Goal: Task Accomplishment & Management: Use online tool/utility

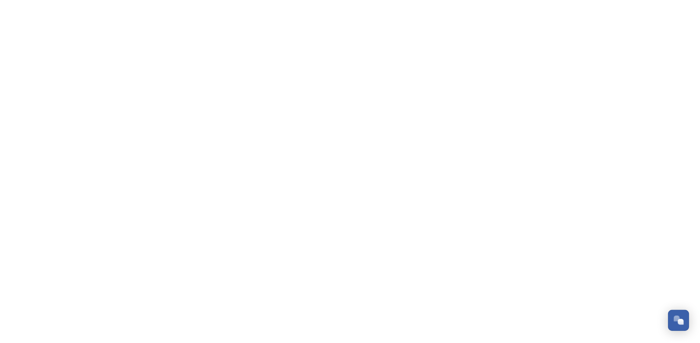
scroll to position [1115, 0]
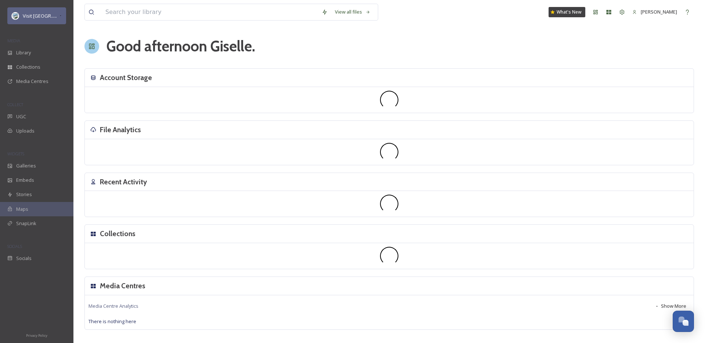
click at [47, 15] on span "Visit [GEOGRAPHIC_DATA] Parks" at bounding box center [58, 15] width 71 height 7
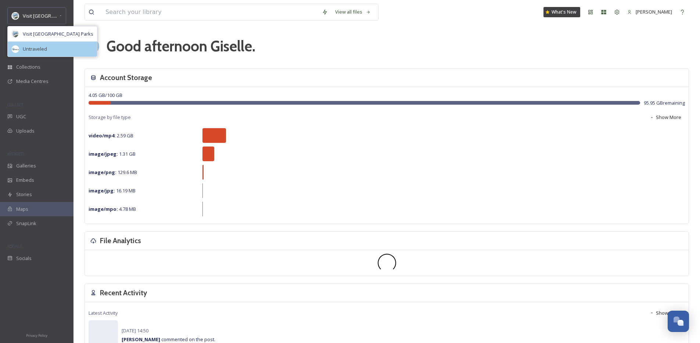
click at [41, 44] on div "Untraveled" at bounding box center [52, 49] width 89 height 15
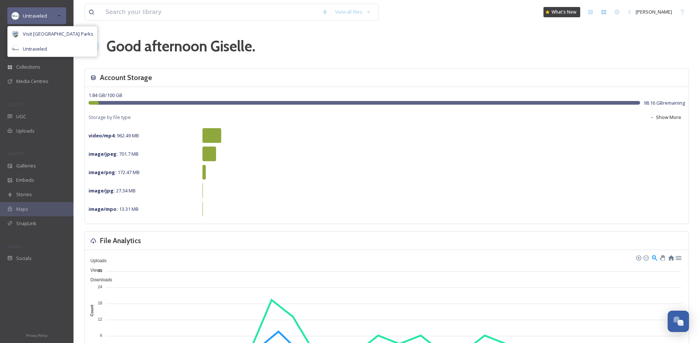
click at [54, 17] on div "Untraveled" at bounding box center [36, 15] width 59 height 17
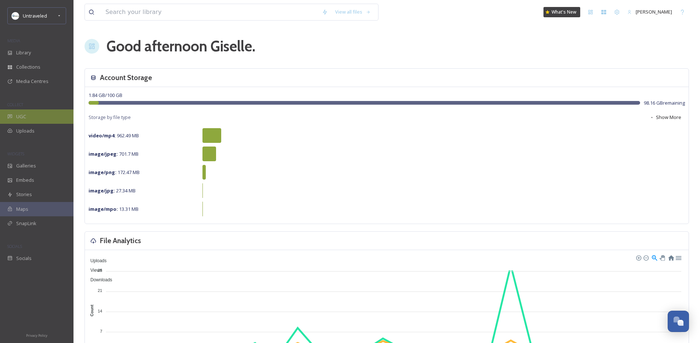
click at [33, 116] on div "UGC" at bounding box center [36, 116] width 73 height 14
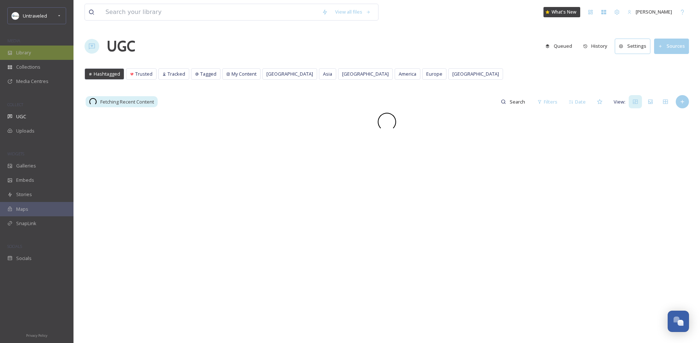
click at [48, 51] on div "Library" at bounding box center [36, 53] width 73 height 14
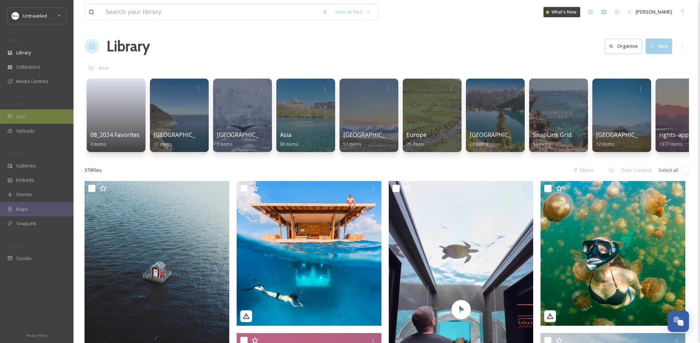
click at [28, 111] on div "UGC" at bounding box center [36, 116] width 73 height 14
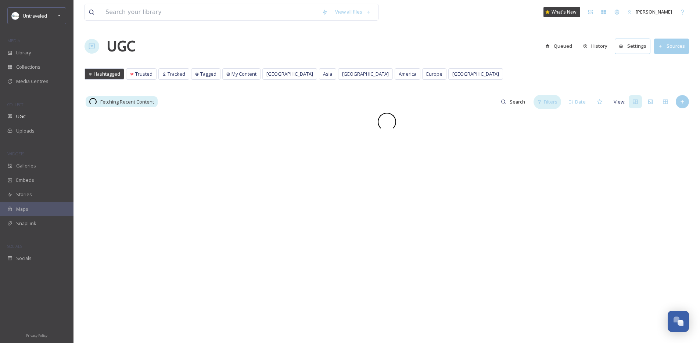
click at [549, 98] on span "Filters" at bounding box center [551, 101] width 14 height 7
click at [512, 118] on div "Status" at bounding box center [487, 118] width 146 height 14
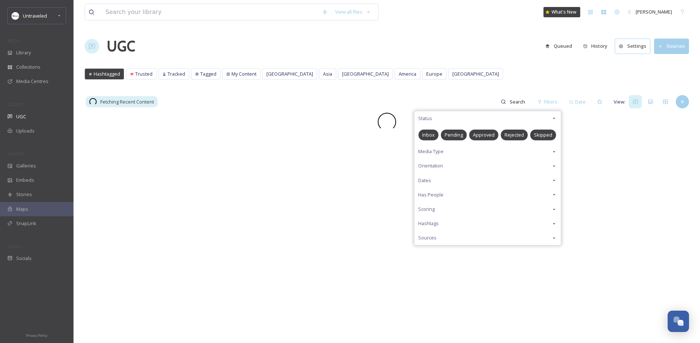
click at [461, 138] on span "Pending" at bounding box center [453, 134] width 18 height 7
click at [463, 95] on div "Fetching Recent Content Filters Status Inbox Pending Approved Rejected Skipped …" at bounding box center [386, 101] width 604 height 15
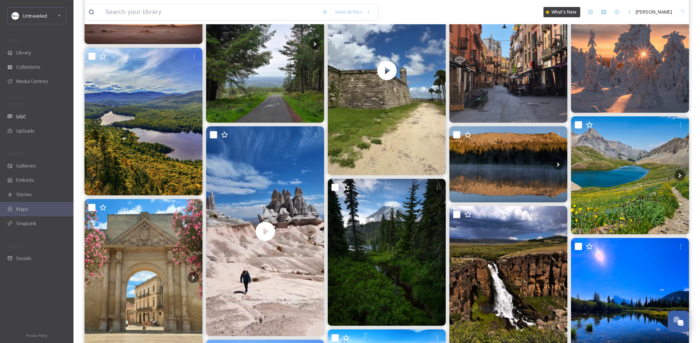
scroll to position [156, 0]
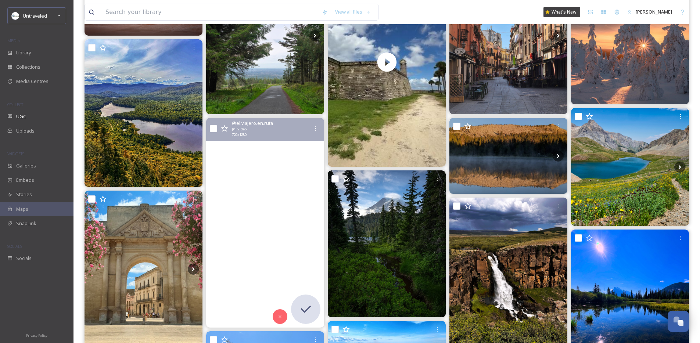
click at [274, 177] on video "Bosque de piedras de CHOQOLAQA, un lugar único en el Perú.\a.\a\a.\a.\a.\a.\a.\…" at bounding box center [265, 223] width 118 height 210
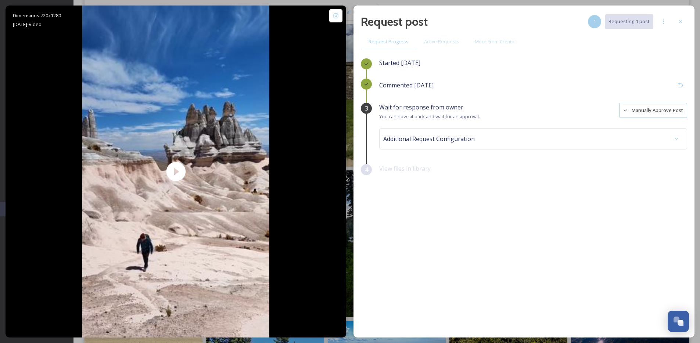
click at [645, 113] on button "Manually Approve Post" at bounding box center [653, 110] width 68 height 15
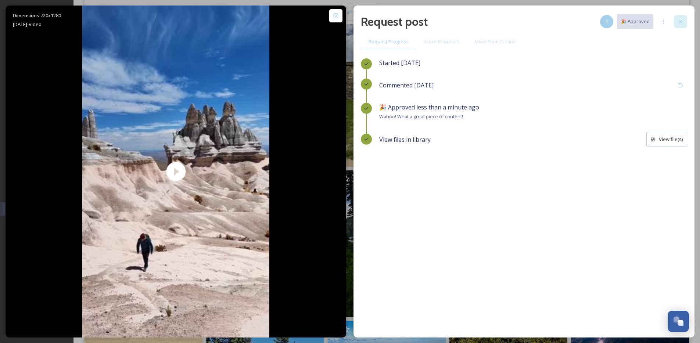
click at [680, 22] on icon at bounding box center [680, 22] width 6 height 6
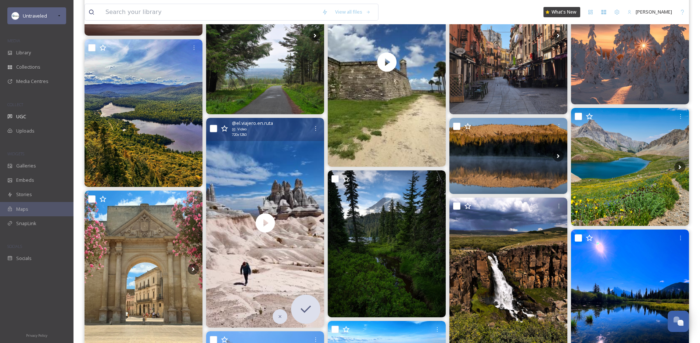
click at [22, 16] on div "Untraveled" at bounding box center [36, 15] width 59 height 17
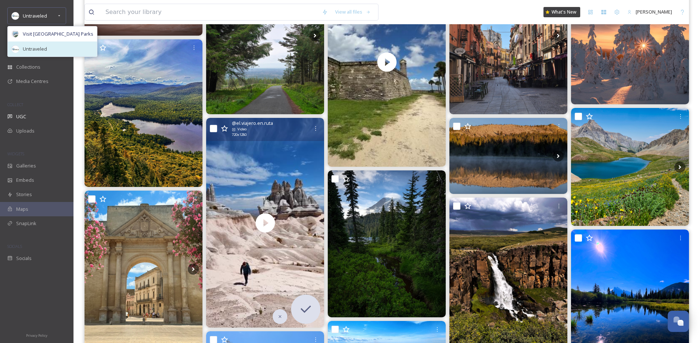
click at [35, 56] on div "Untraveled" at bounding box center [52, 49] width 89 height 15
click at [33, 38] on div "Visit [GEOGRAPHIC_DATA] Parks" at bounding box center [52, 33] width 89 height 15
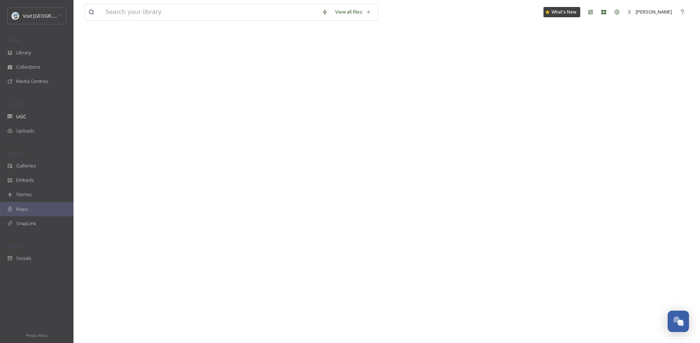
drag, startPoint x: 36, startPoint y: 95, endPoint x: 32, endPoint y: 96, distance: 4.1
click at [36, 95] on div "Visit USA Parks MEDIA Library Collections Media Centres COLLECT UGC Uploads WID…" at bounding box center [36, 136] width 73 height 258
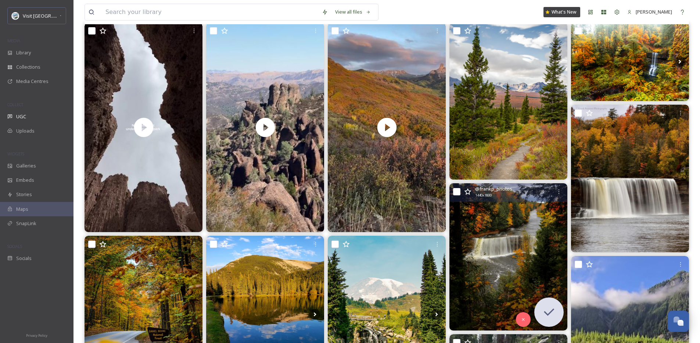
scroll to position [0, 0]
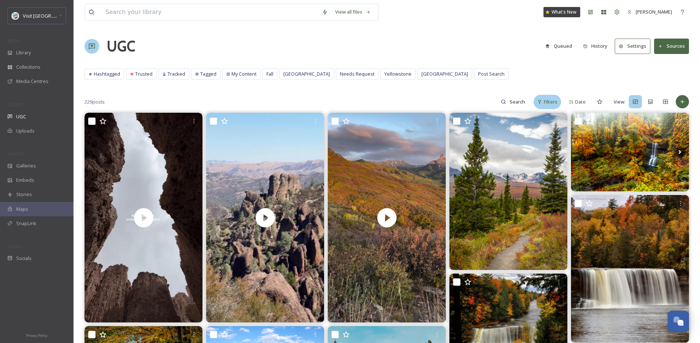
click at [548, 101] on span "Filters" at bounding box center [551, 101] width 14 height 7
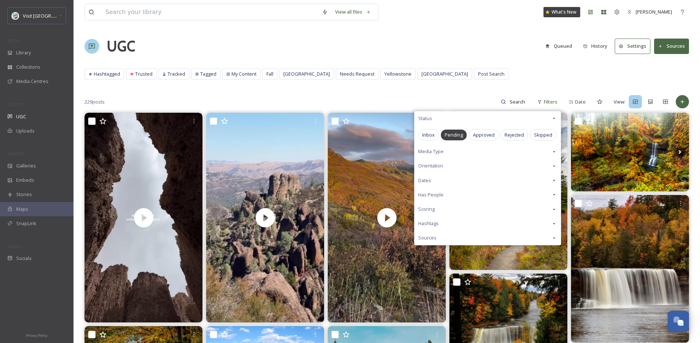
click at [487, 79] on div "Hashtagged Trusted Tracked Tagged My Content Fall National Park Needs Request Y…" at bounding box center [386, 75] width 604 height 15
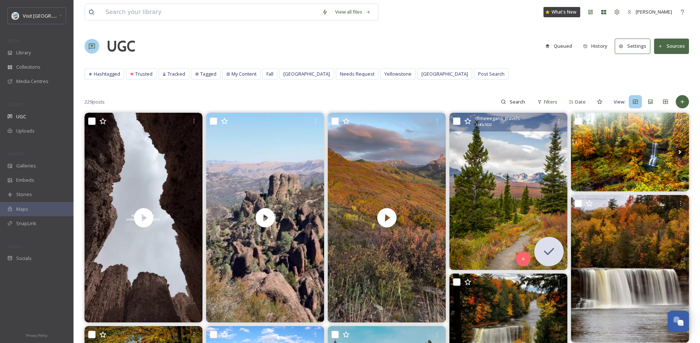
click at [497, 179] on img at bounding box center [508, 191] width 118 height 157
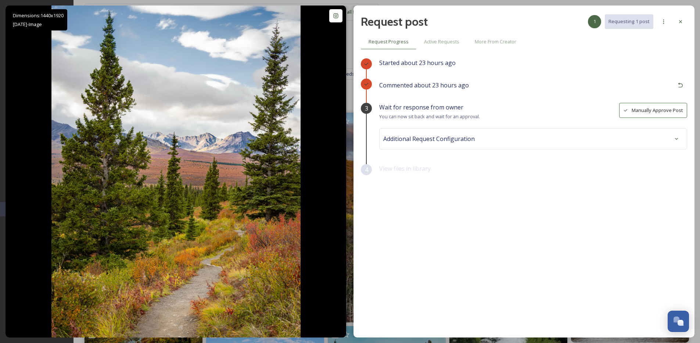
click at [647, 115] on button "Manually Approve Post" at bounding box center [653, 110] width 68 height 15
click at [602, 144] on div "Additional Request Configuration" at bounding box center [533, 138] width 300 height 13
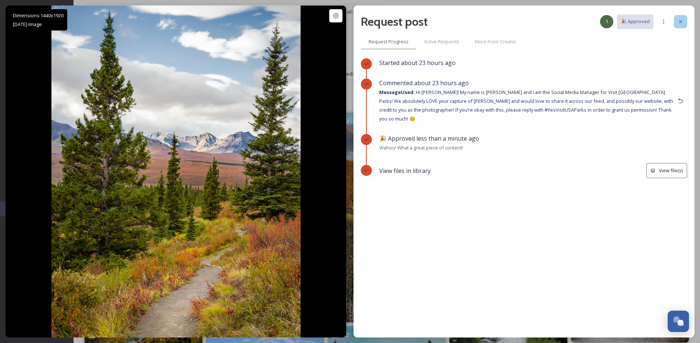
click at [676, 20] on div at bounding box center [680, 21] width 13 height 13
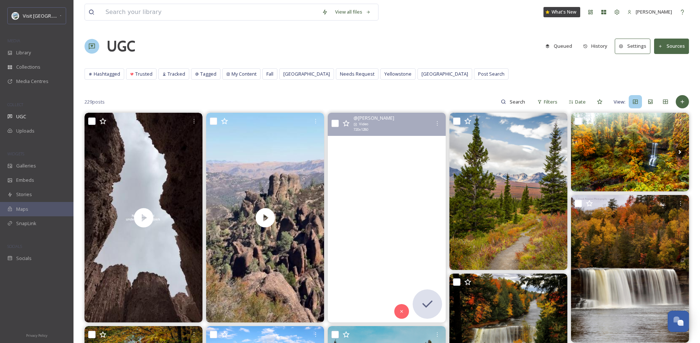
click at [397, 190] on video "••p u r e light•• \aHappy leaf season Colorado 🍂🫏🤟\a#dogdaysofsummer☀️ #autumnc…" at bounding box center [387, 218] width 118 height 210
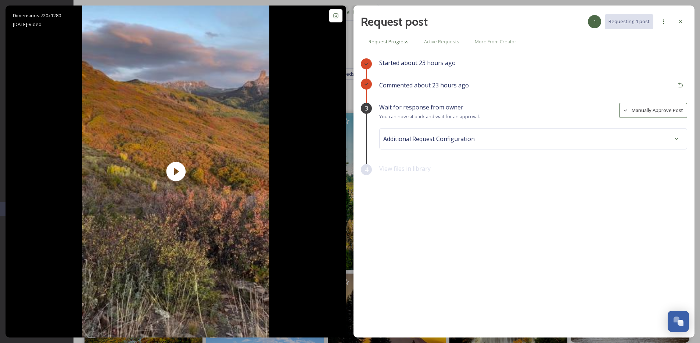
click at [643, 112] on button "Manually Approve Post" at bounding box center [653, 110] width 68 height 15
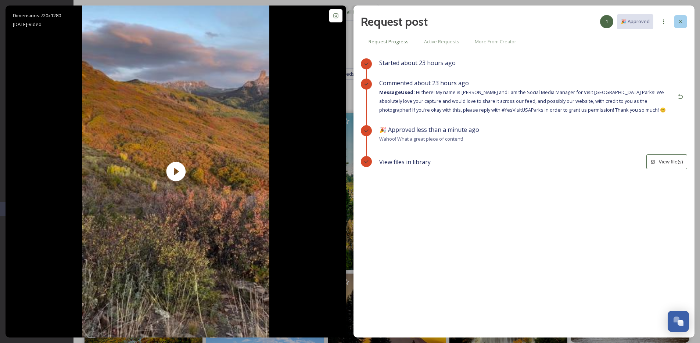
click at [683, 18] on div at bounding box center [680, 21] width 13 height 13
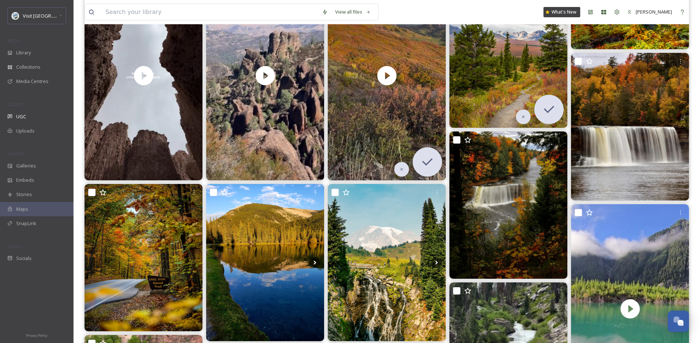
scroll to position [170, 0]
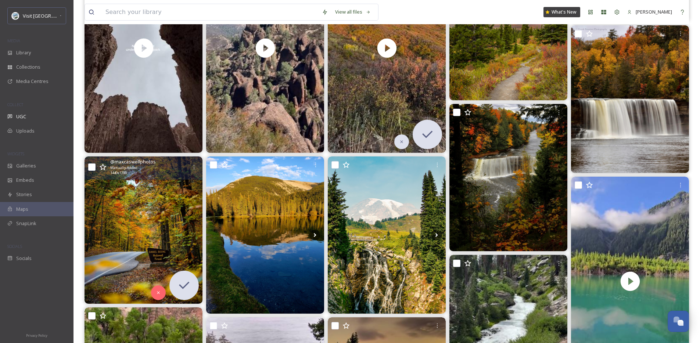
click at [184, 237] on img at bounding box center [143, 229] width 118 height 147
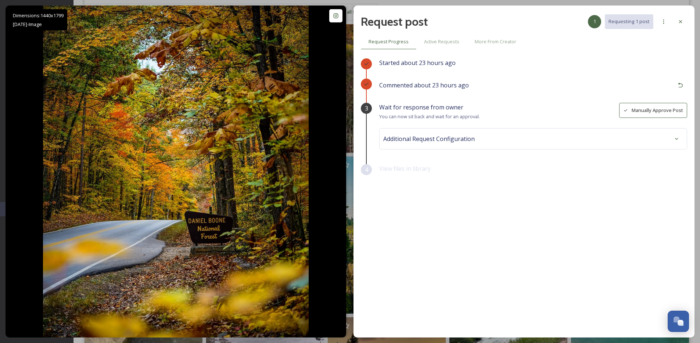
click at [663, 114] on button "Manually Approve Post" at bounding box center [653, 110] width 68 height 15
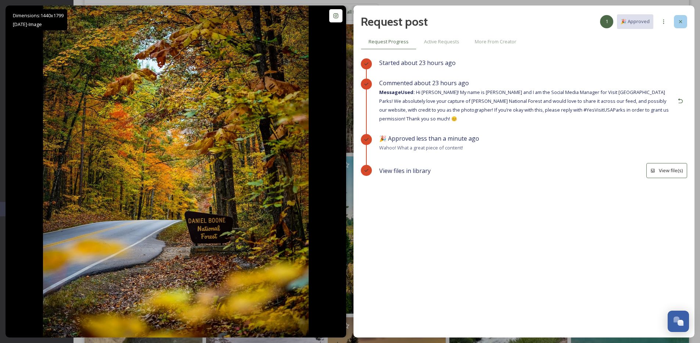
click at [683, 21] on icon at bounding box center [680, 22] width 6 height 6
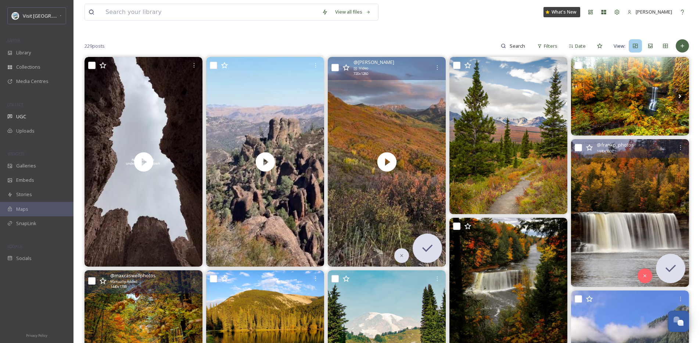
scroll to position [51, 0]
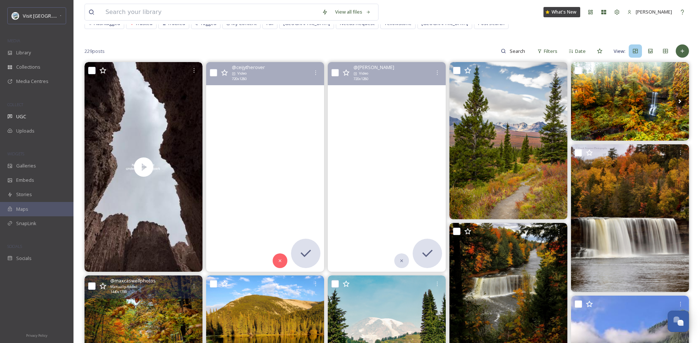
click at [244, 160] on video "The park’s rock spires, or “pinnacles,” are the remains of an ancient lava fiel…" at bounding box center [265, 167] width 118 height 210
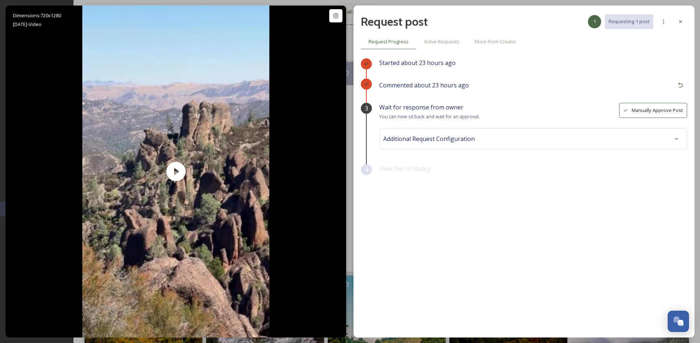
click at [667, 108] on button "Manually Approve Post" at bounding box center [653, 110] width 68 height 15
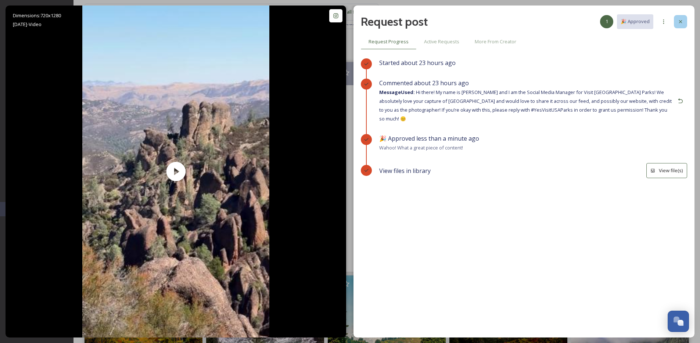
click at [678, 26] on div at bounding box center [680, 21] width 13 height 13
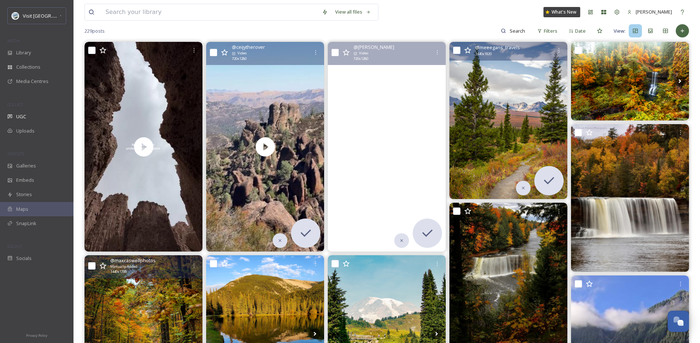
scroll to position [106, 0]
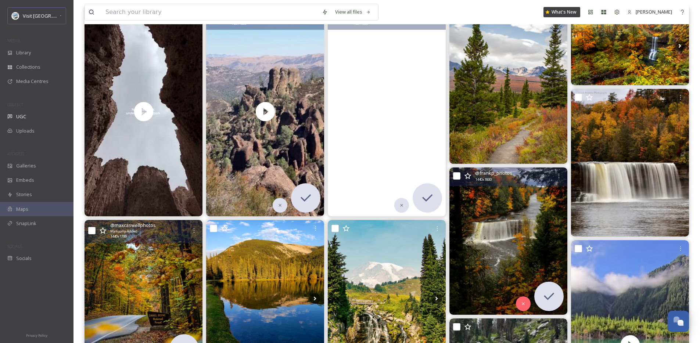
click at [510, 195] on img at bounding box center [508, 240] width 118 height 147
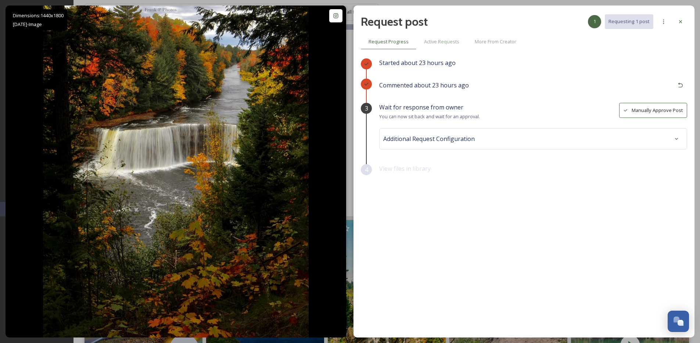
click at [679, 110] on button "Manually Approve Post" at bounding box center [653, 110] width 68 height 15
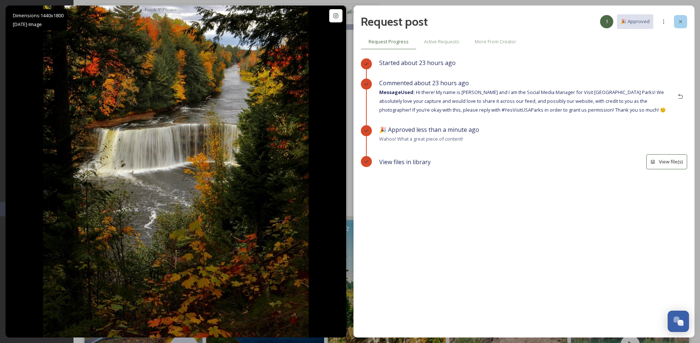
click at [680, 21] on icon at bounding box center [680, 21] width 3 height 3
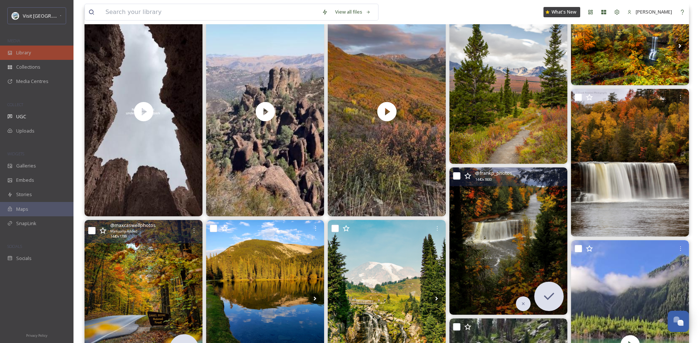
click at [47, 59] on div "Library" at bounding box center [36, 53] width 73 height 14
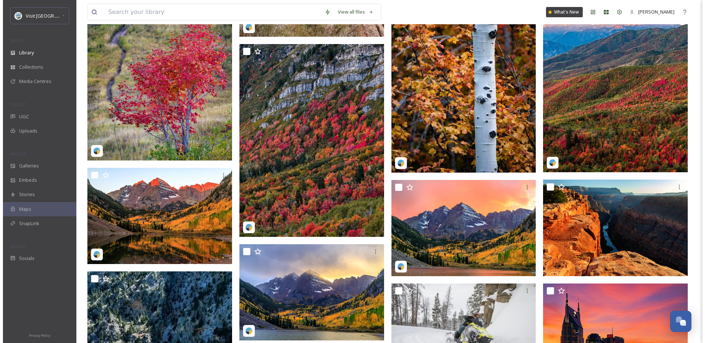
scroll to position [414, 0]
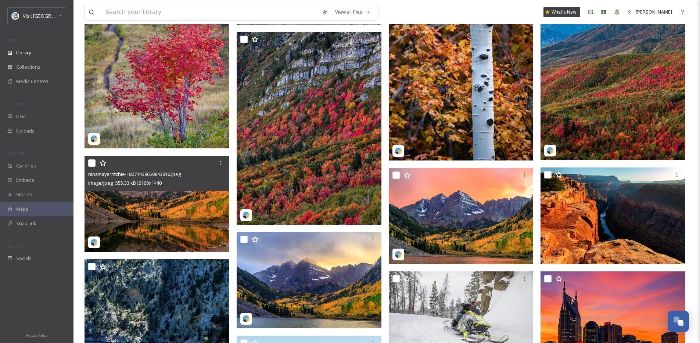
click at [159, 220] on img at bounding box center [156, 204] width 145 height 97
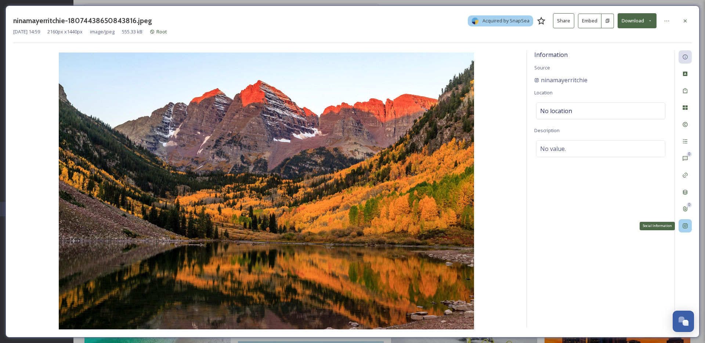
click at [688, 224] on icon at bounding box center [685, 226] width 6 height 6
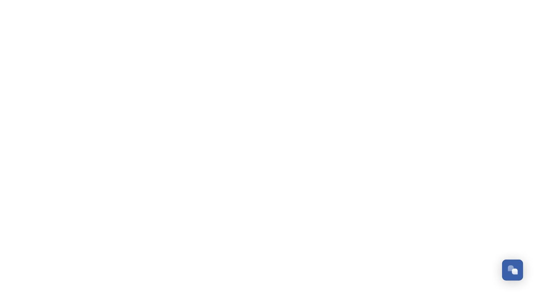
scroll to position [1114, 0]
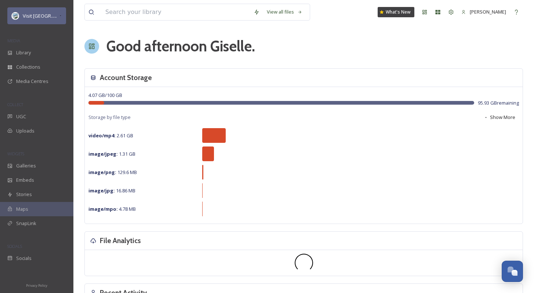
click at [38, 18] on span "Visit [GEOGRAPHIC_DATA] Parks" at bounding box center [58, 15] width 71 height 7
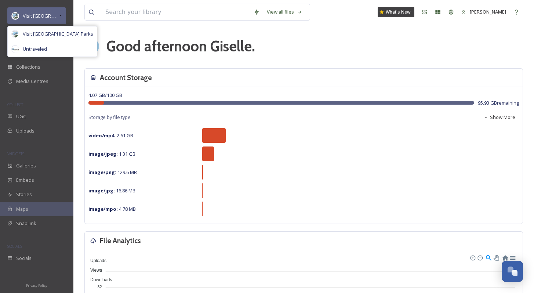
click at [39, 22] on div "Visit [GEOGRAPHIC_DATA] Parks" at bounding box center [36, 15] width 59 height 17
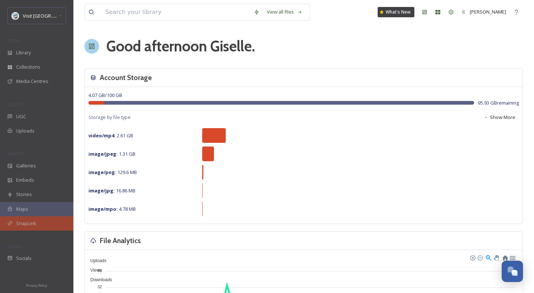
click at [48, 229] on div "SnapLink" at bounding box center [36, 223] width 73 height 14
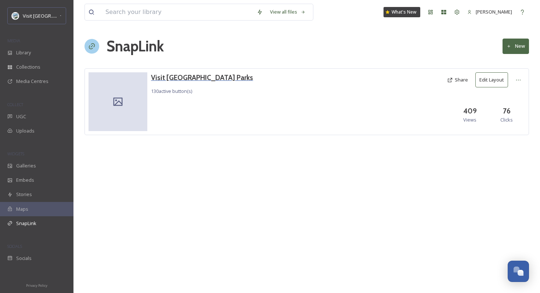
click at [181, 73] on h3 "Visit [GEOGRAPHIC_DATA] Parks" at bounding box center [202, 77] width 102 height 11
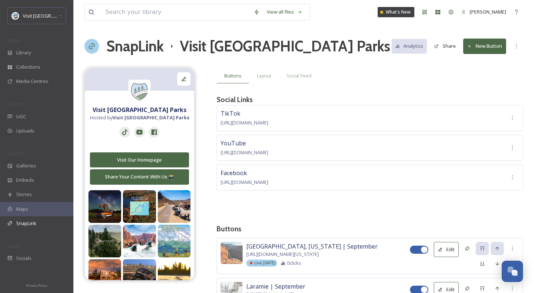
click at [494, 48] on button "New Button" at bounding box center [484, 46] width 43 height 15
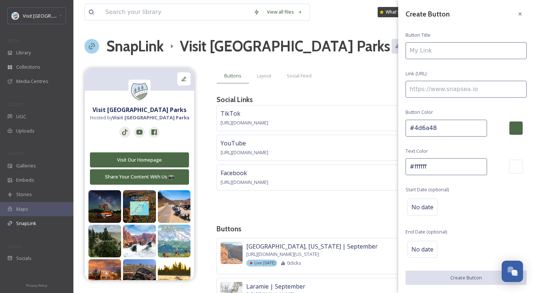
click at [455, 58] on input at bounding box center [466, 50] width 121 height 17
type input "New River Gorge | September"
click at [443, 90] on input at bounding box center [466, 89] width 121 height 17
paste input "https://visitusaparks.com/new-river-gorge-national-park-still-has-that-new-park…"
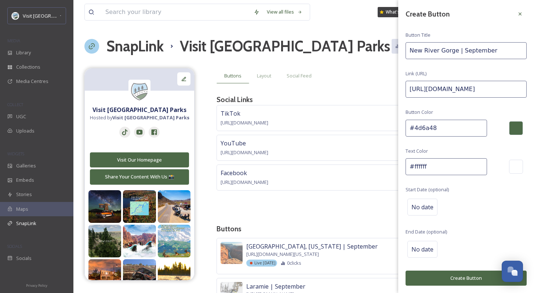
scroll to position [0, 119]
type input "https://visitusaparks.com/new-river-gorge-national-park-still-has-that-new-park…"
click at [425, 206] on span "No date" at bounding box center [423, 207] width 22 height 9
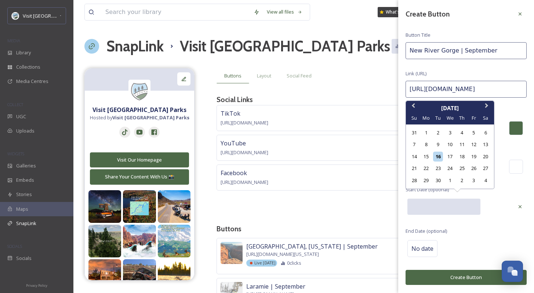
click at [425, 206] on input "text" at bounding box center [444, 207] width 73 height 16
click at [465, 221] on div "Create Button Button Title New River Gorge | September Link (URL) https://visit…" at bounding box center [466, 146] width 136 height 292
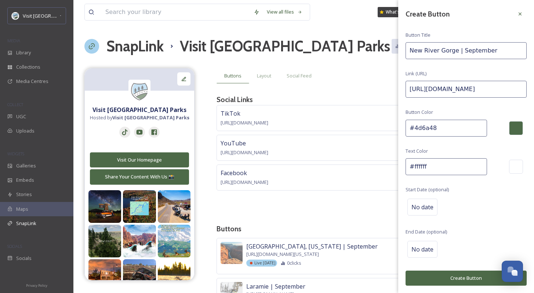
click at [468, 268] on div "Create Button Button Title New River Gorge | September Link (URL) https://visit…" at bounding box center [466, 146] width 136 height 293
click at [466, 274] on button "Create Button" at bounding box center [466, 278] width 121 height 15
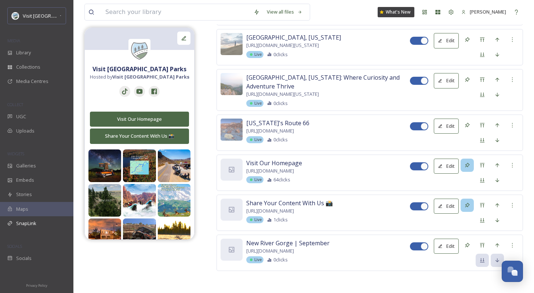
scroll to position [5349, 0]
click at [480, 242] on icon at bounding box center [483, 245] width 6 height 6
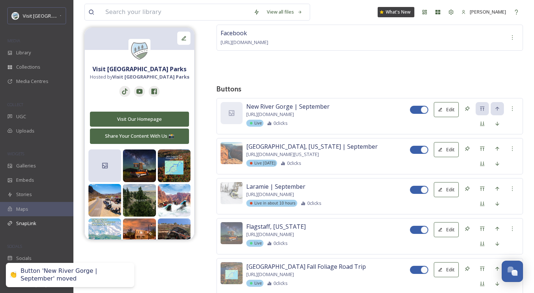
scroll to position [147, 0]
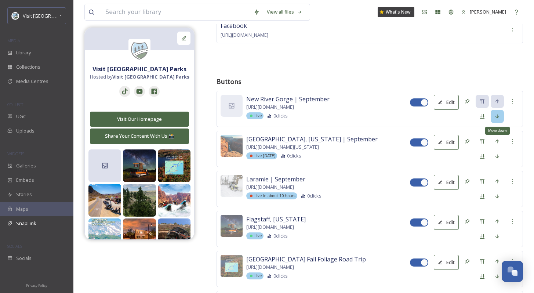
click at [501, 118] on div "Move down" at bounding box center [497, 116] width 13 height 13
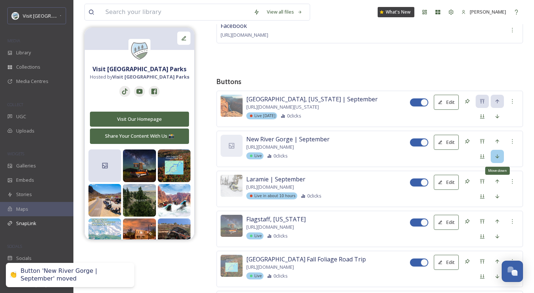
click at [496, 157] on icon at bounding box center [498, 157] width 6 height 6
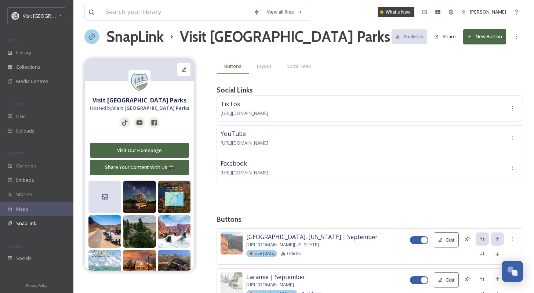
scroll to position [0, 0]
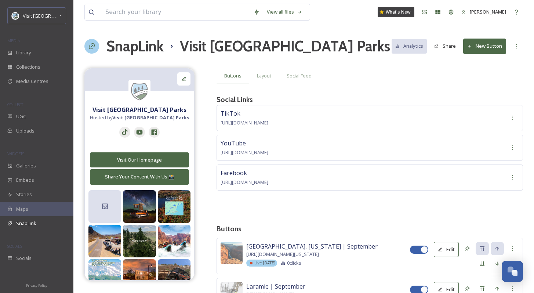
click at [483, 48] on button "New Button" at bounding box center [484, 46] width 43 height 15
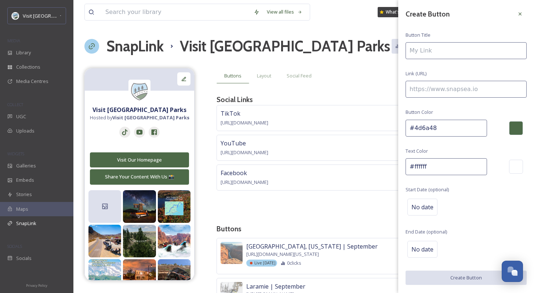
click at [437, 49] on input at bounding box center [466, 50] width 121 height 17
click at [479, 51] on input "Acadia National Park" at bounding box center [466, 50] width 121 height 17
type input "Astrophotography"
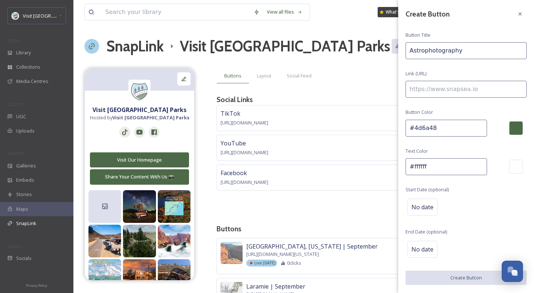
click at [460, 94] on input at bounding box center [466, 89] width 121 height 17
paste input "https://visitusaparks.com/astrophotography/"
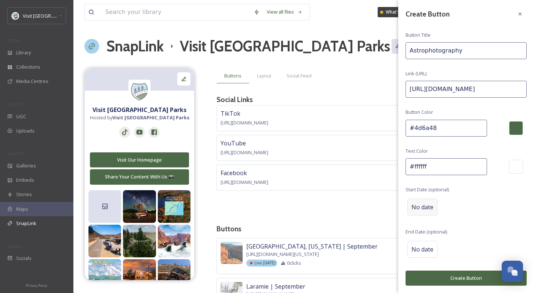
type input "https://visitusaparks.com/astrophotography/"
click at [430, 210] on span "No date" at bounding box center [423, 207] width 22 height 9
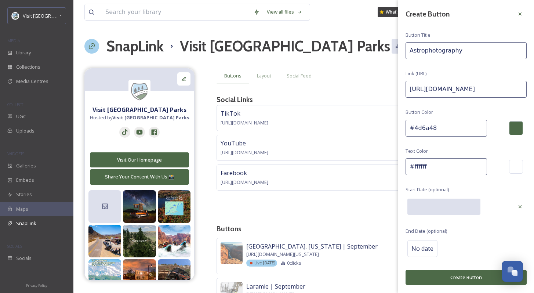
scroll to position [0, 0]
click at [430, 210] on input "text" at bounding box center [444, 207] width 73 height 16
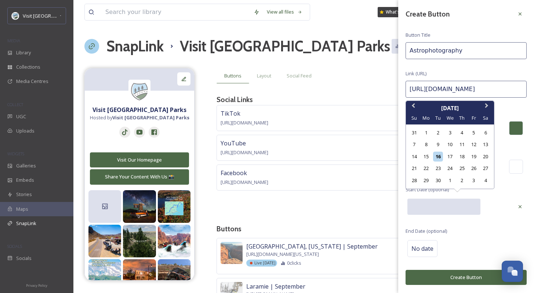
drag, startPoint x: 451, startPoint y: 158, endPoint x: 453, endPoint y: 163, distance: 5.3
click at [451, 158] on div "17" at bounding box center [450, 157] width 10 height 10
type input "09/17/2025"
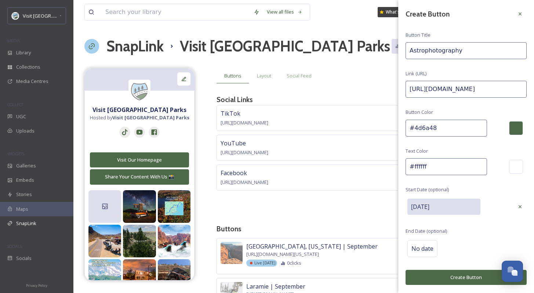
click at [472, 273] on button "Create Button" at bounding box center [466, 277] width 121 height 15
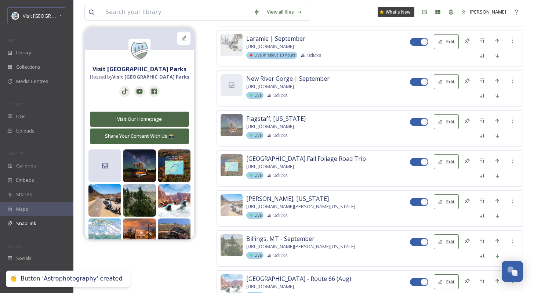
scroll to position [244, 0]
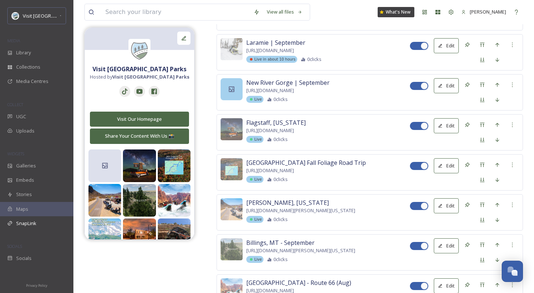
click at [226, 88] on div at bounding box center [232, 89] width 22 height 22
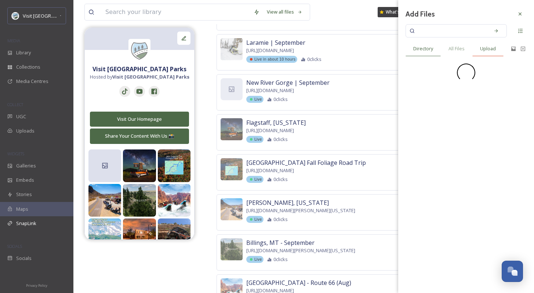
click at [492, 52] on span "Upload" at bounding box center [488, 48] width 16 height 7
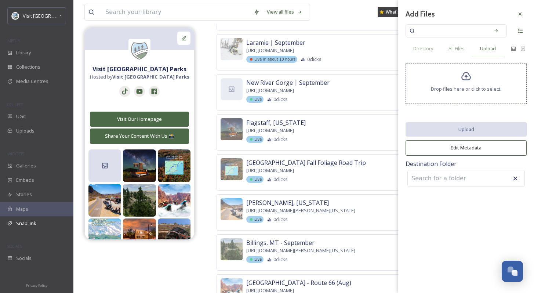
click at [469, 78] on icon at bounding box center [466, 76] width 11 height 11
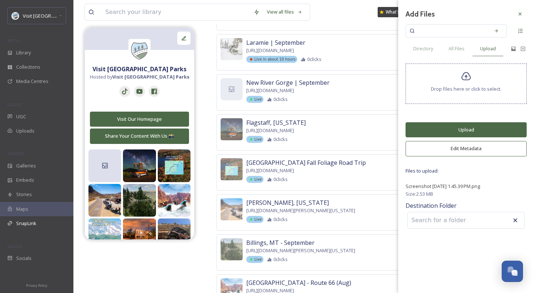
click at [459, 132] on button "Upload" at bounding box center [466, 129] width 121 height 15
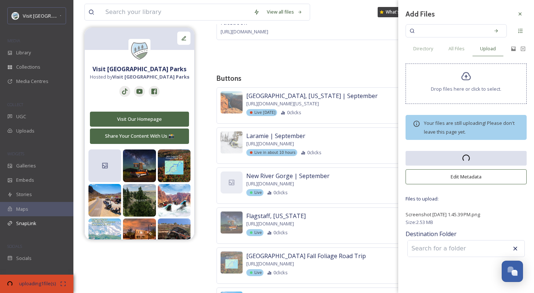
scroll to position [148, 0]
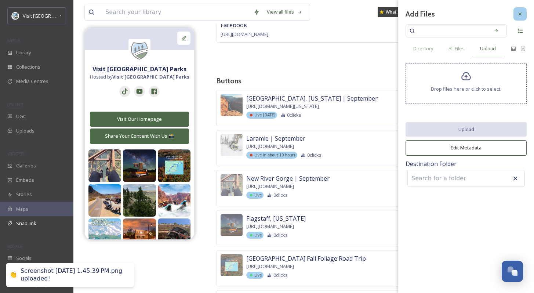
click at [524, 14] on div at bounding box center [520, 13] width 13 height 13
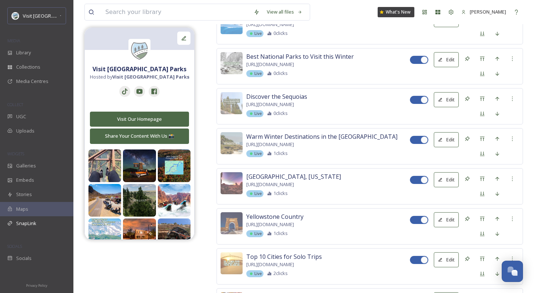
scroll to position [5389, 0]
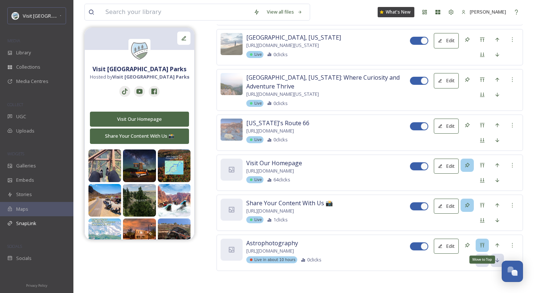
click at [486, 243] on div "Move to Top" at bounding box center [482, 245] width 13 height 13
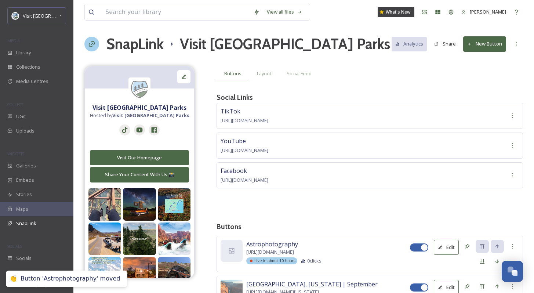
scroll to position [116, 0]
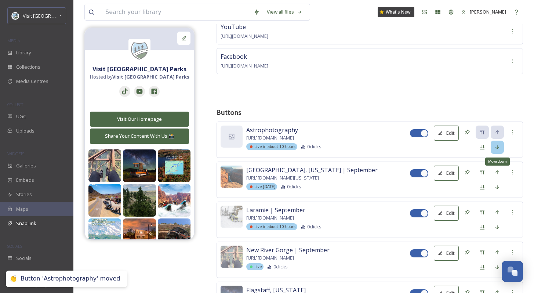
click at [494, 148] on div "Move down" at bounding box center [497, 147] width 13 height 13
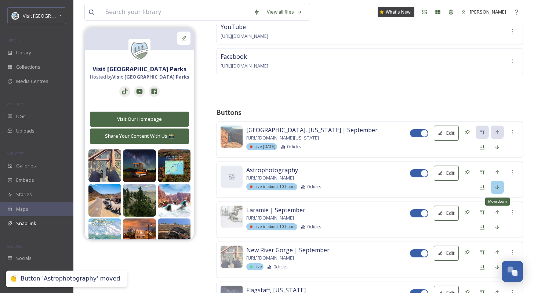
click at [498, 186] on icon at bounding box center [498, 187] width 6 height 6
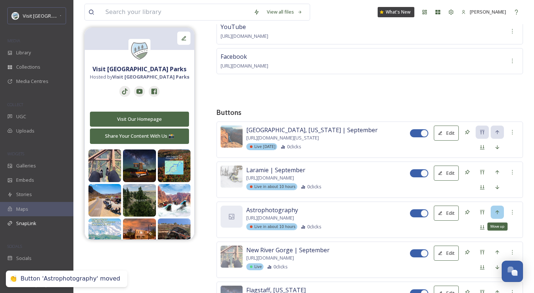
click at [496, 209] on div "Move up" at bounding box center [497, 212] width 13 height 13
click at [234, 178] on icon at bounding box center [232, 177] width 6 height 6
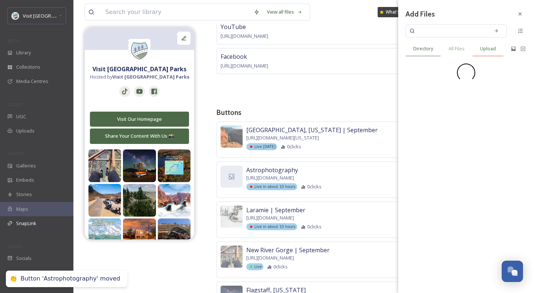
click at [484, 50] on span "Upload" at bounding box center [488, 48] width 16 height 7
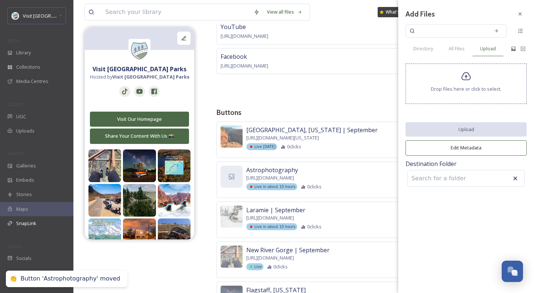
click at [459, 88] on span "Drop files here or click to select." at bounding box center [466, 89] width 71 height 7
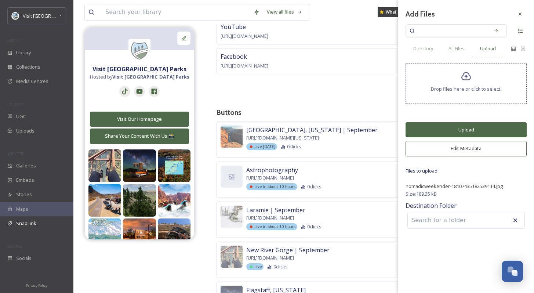
click at [457, 127] on button "Upload" at bounding box center [466, 129] width 121 height 15
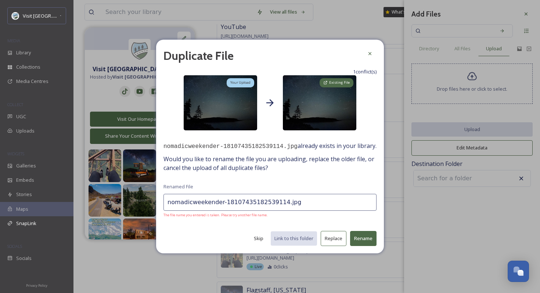
click at [344, 80] on span "Existing File" at bounding box center [339, 82] width 21 height 5
click at [259, 244] on button "Skip" at bounding box center [258, 238] width 17 height 14
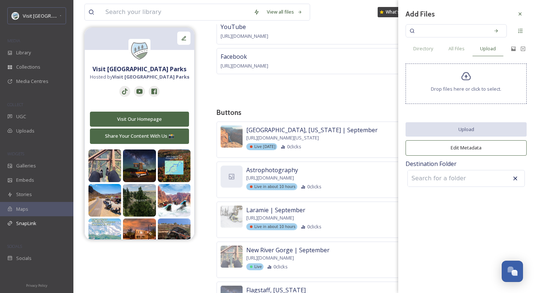
click at [470, 83] on div "Drop files here or click to select." at bounding box center [466, 84] width 121 height 40
click at [455, 46] on span "All Files" at bounding box center [457, 48] width 16 height 7
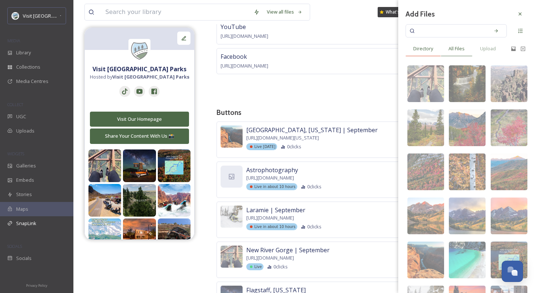
click at [416, 49] on span "Directory" at bounding box center [424, 48] width 20 height 7
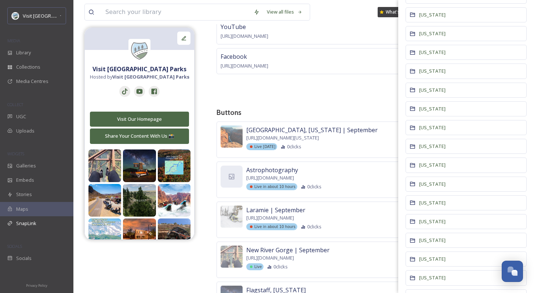
scroll to position [355, 0]
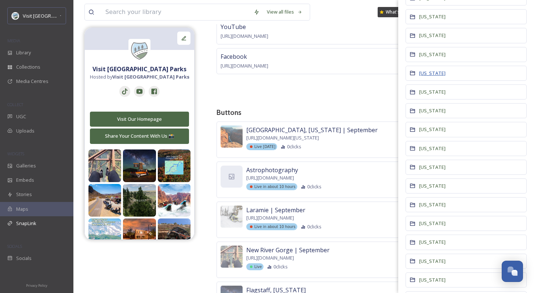
click at [427, 75] on span "[US_STATE]" at bounding box center [432, 73] width 26 height 7
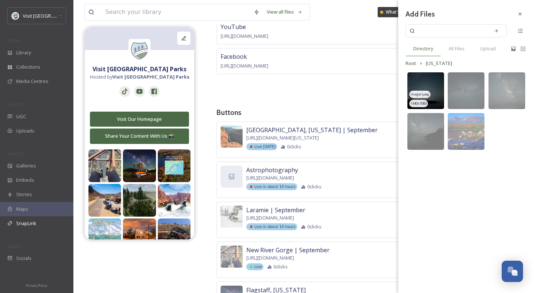
click at [424, 84] on img at bounding box center [426, 90] width 37 height 37
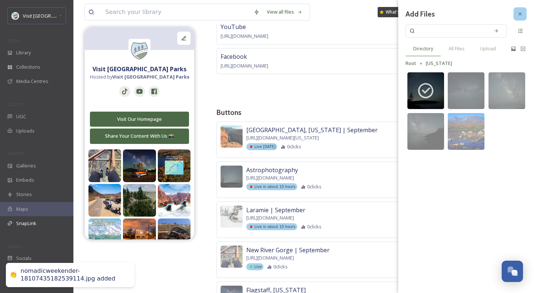
click at [522, 10] on div at bounding box center [520, 13] width 13 height 13
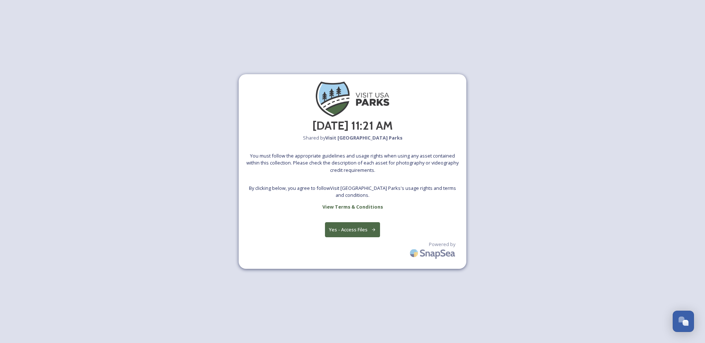
click at [354, 203] on div "August 1st, 11:21 AM Shared by Visit USA Parks You must follow the appropriate …" at bounding box center [353, 171] width 228 height 195
click at [356, 225] on button "Yes - Access Files" at bounding box center [352, 229] width 55 height 15
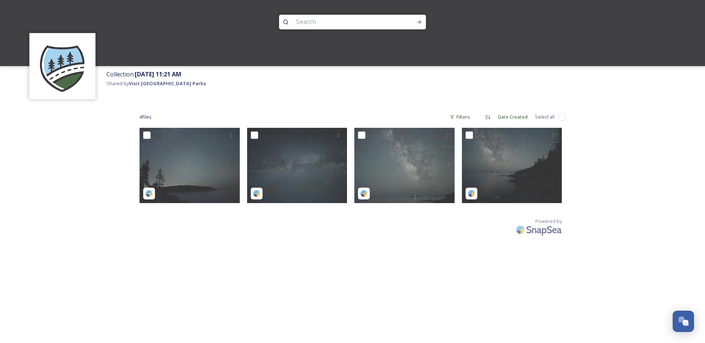
scroll to position [1115, 0]
click at [563, 116] on input "checkbox" at bounding box center [561, 116] width 7 height 7
checkbox input "true"
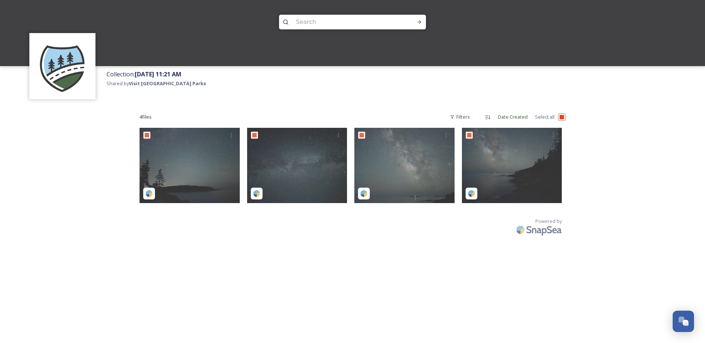
checkbox input "true"
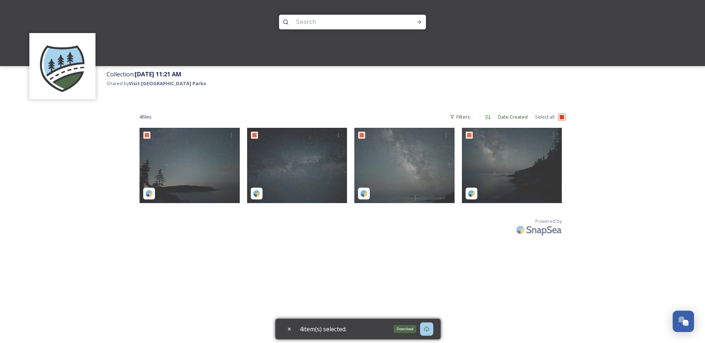
click at [430, 330] on icon at bounding box center [427, 329] width 6 height 6
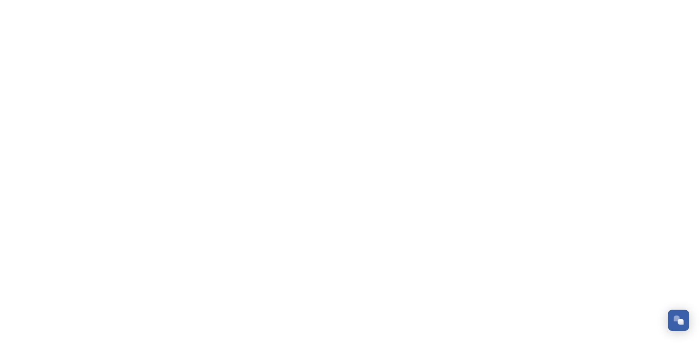
scroll to position [1115, 0]
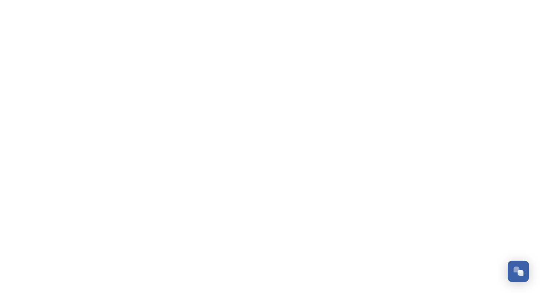
scroll to position [1114, 0]
